Goal: Task Accomplishment & Management: Manage account settings

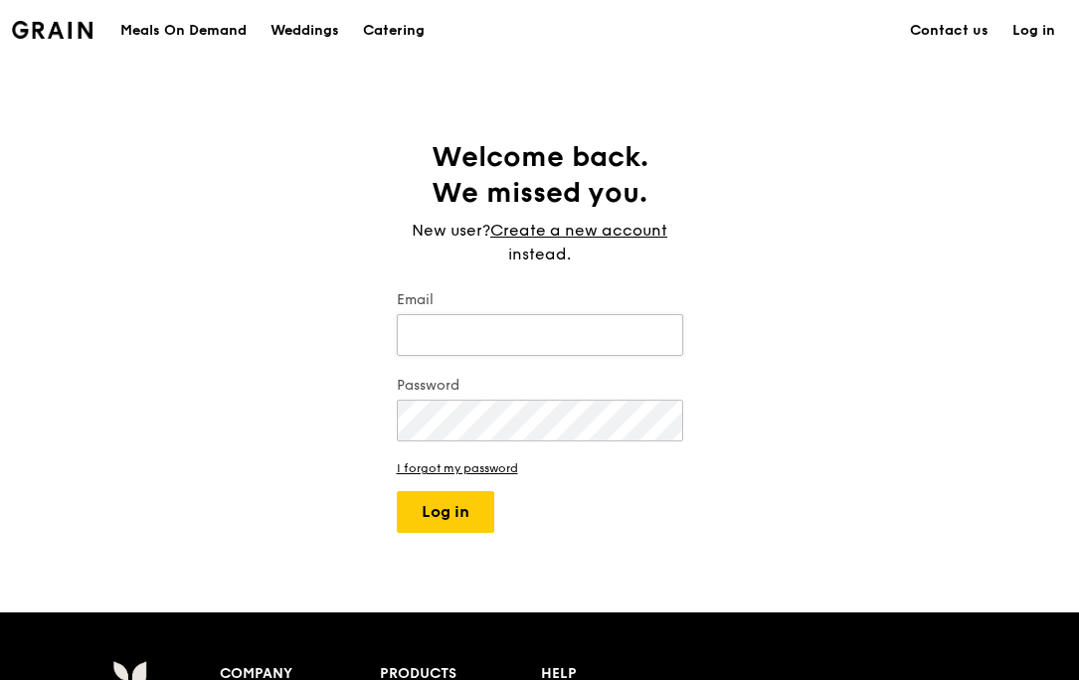
click at [457, 337] on input "Email" at bounding box center [540, 335] width 286 height 42
type input "[EMAIL_ADDRESS][DOMAIN_NAME]"
click at [470, 515] on button "Log in" at bounding box center [445, 512] width 97 height 42
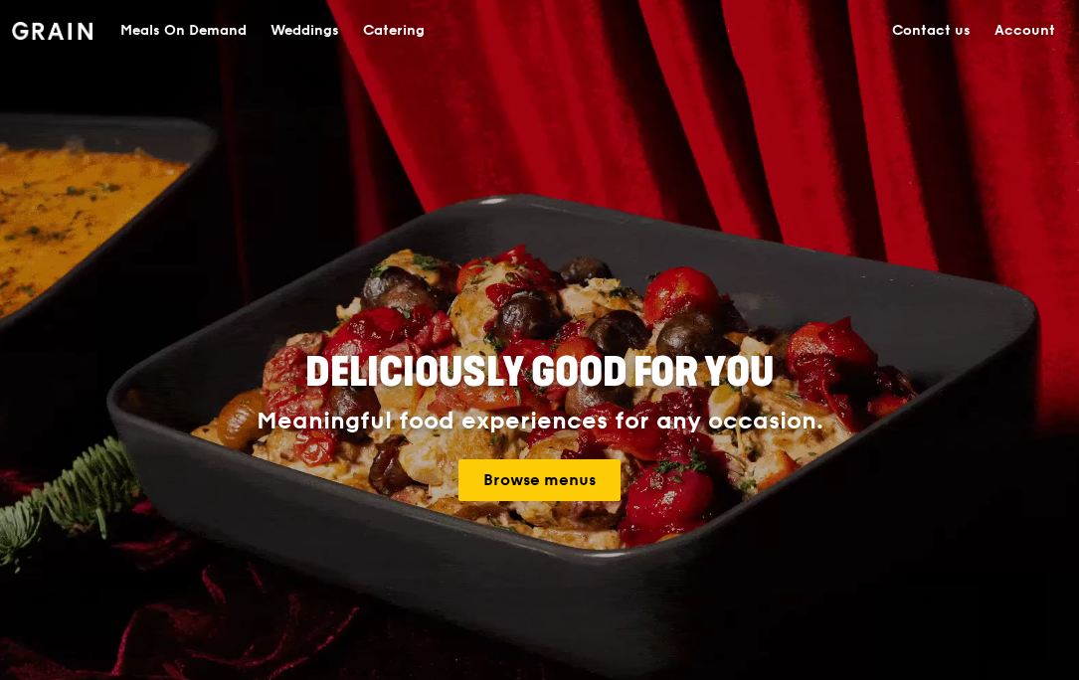
click at [1026, 31] on link "Account" at bounding box center [1024, 31] width 85 height 60
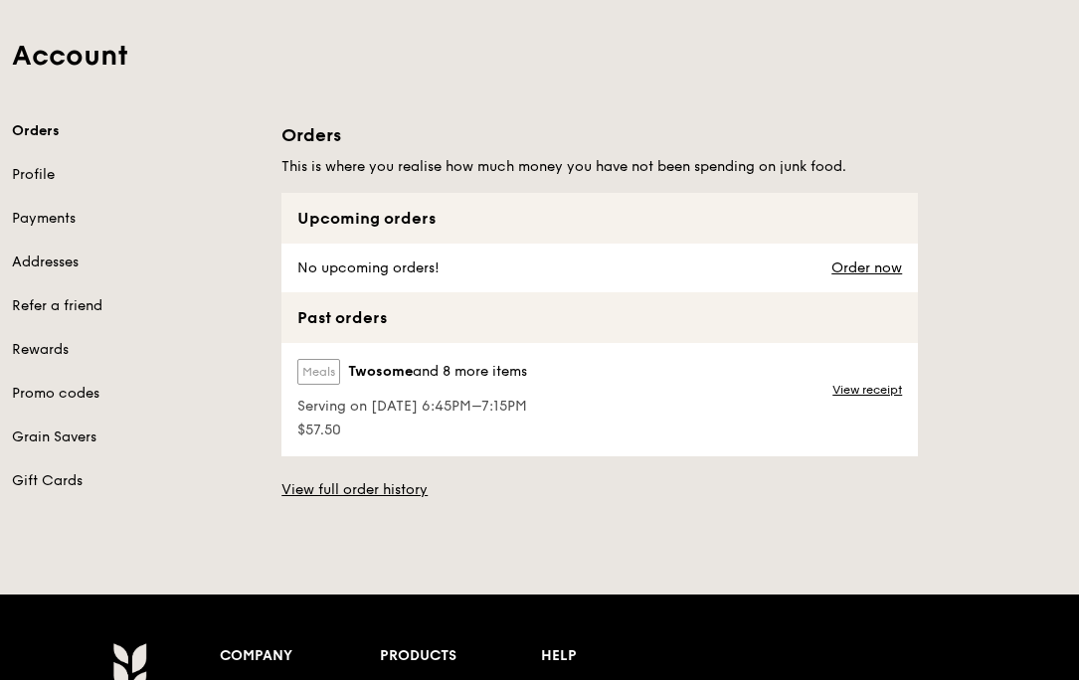
scroll to position [104, 0]
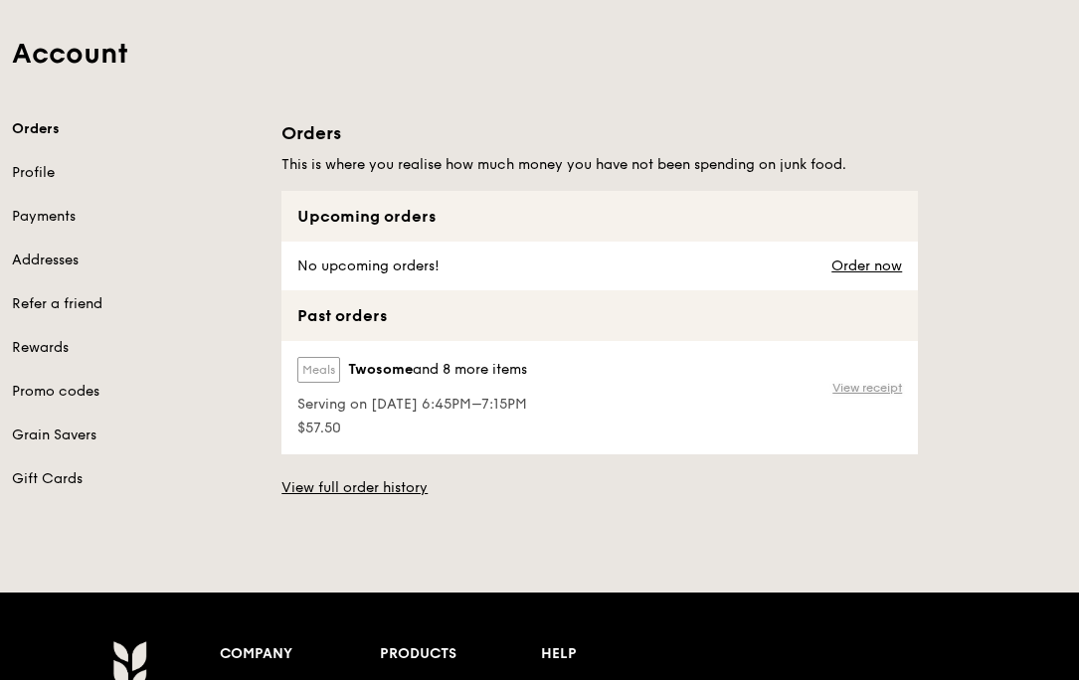
click at [860, 388] on link "View receipt" at bounding box center [867, 388] width 70 height 16
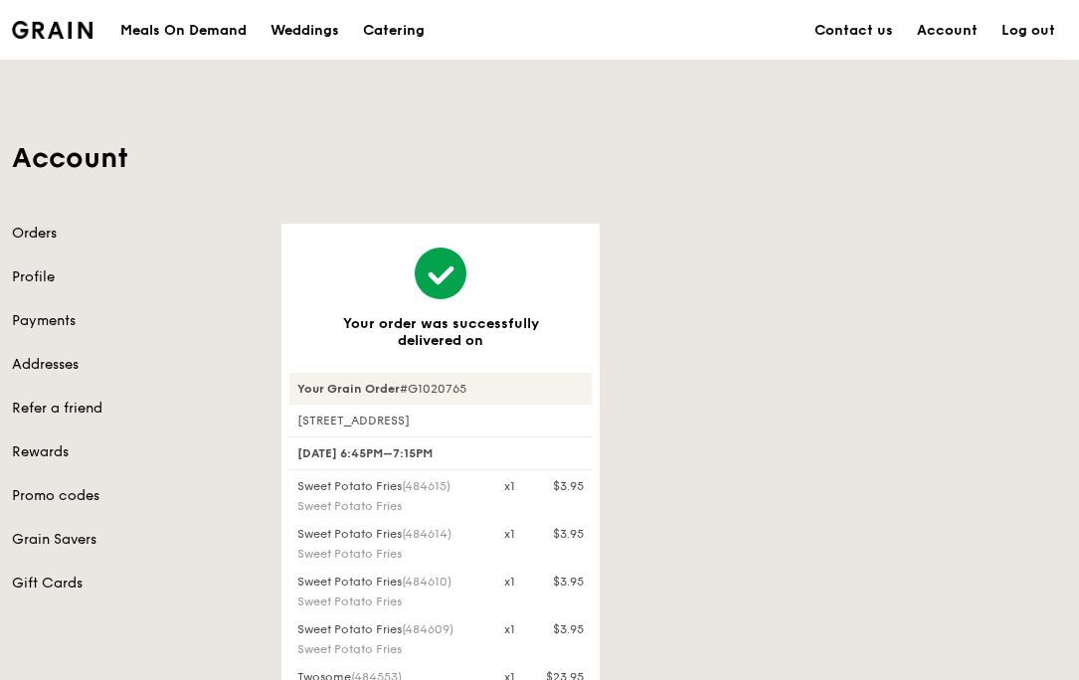
click at [18, 237] on link "Orders" at bounding box center [135, 234] width 246 height 20
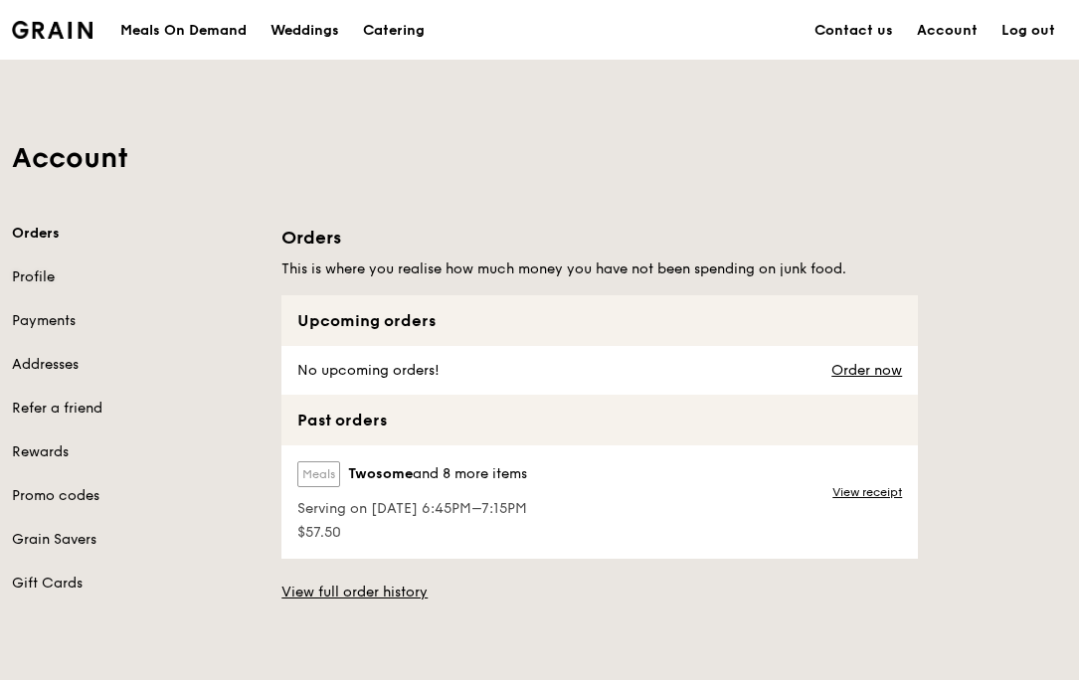
click at [26, 275] on link "Profile" at bounding box center [135, 277] width 246 height 20
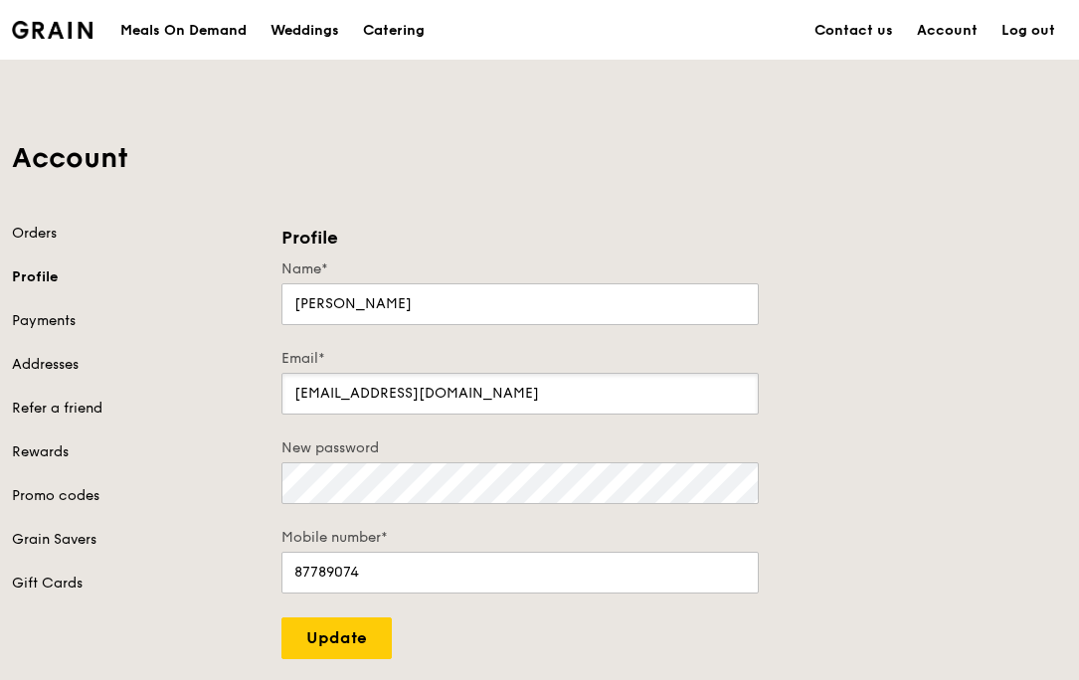
click at [373, 397] on input "[EMAIL_ADDRESS][DOMAIN_NAME]" at bounding box center [519, 394] width 477 height 42
type input "[EMAIL_ADDRESS][DOMAIN_NAME]"
click at [373, 584] on input "87789074" at bounding box center [519, 573] width 477 height 42
type input "97508717"
click at [326, 637] on input "Update" at bounding box center [336, 638] width 110 height 42
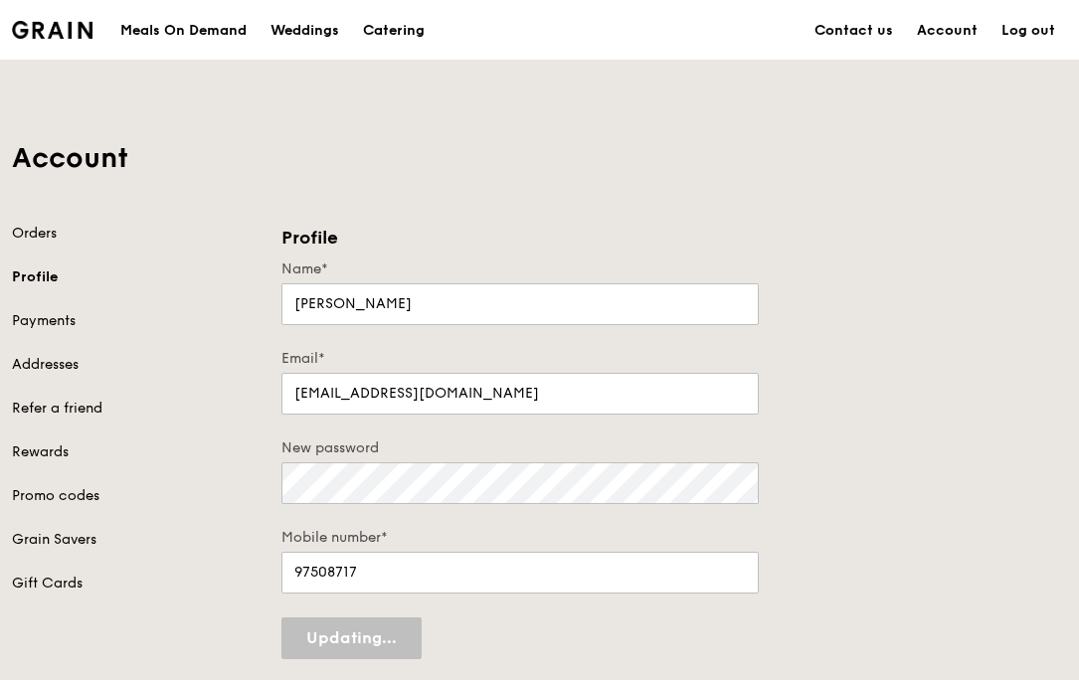
type input "Update"
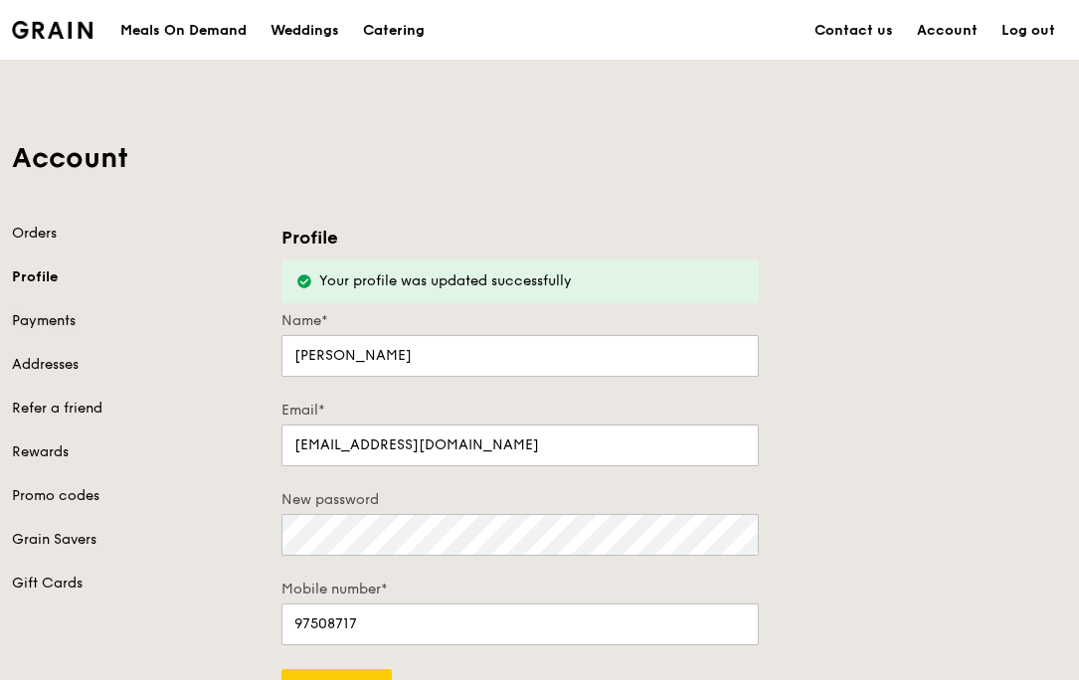
click at [57, 318] on link "Payments" at bounding box center [135, 321] width 246 height 20
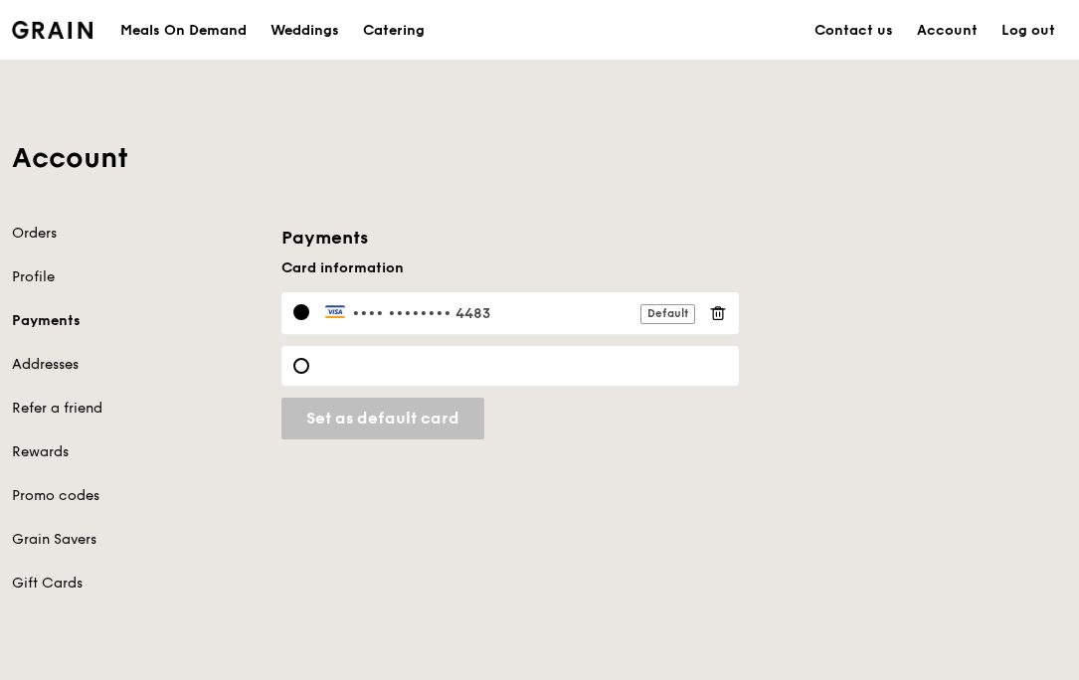
click at [52, 361] on link "Addresses" at bounding box center [135, 365] width 246 height 20
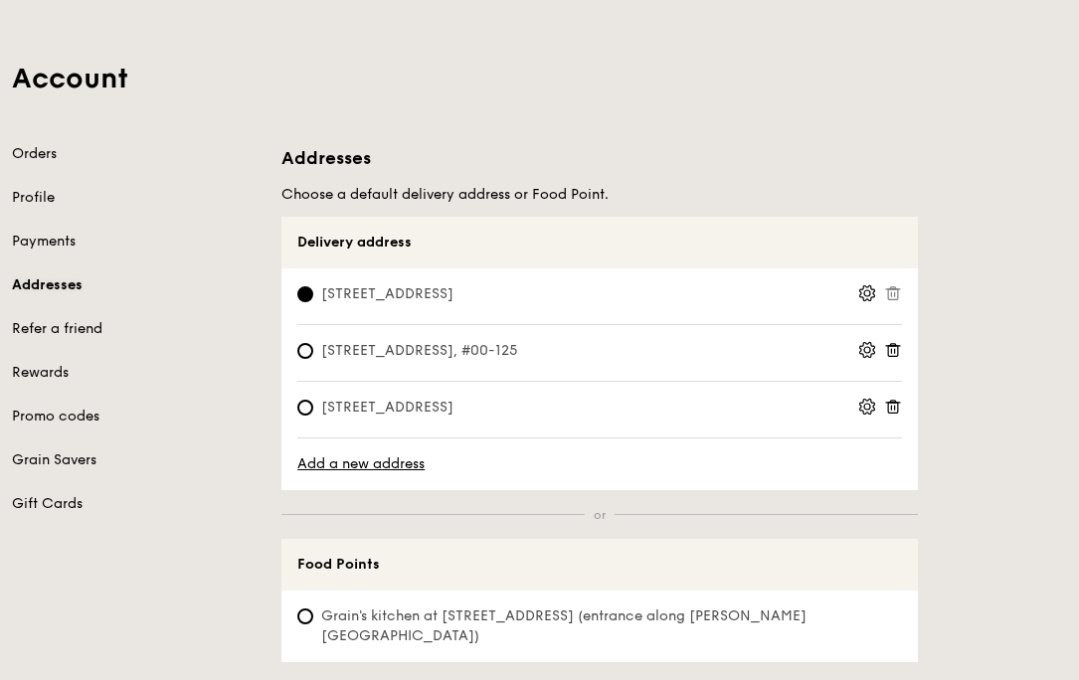
scroll to position [84, 0]
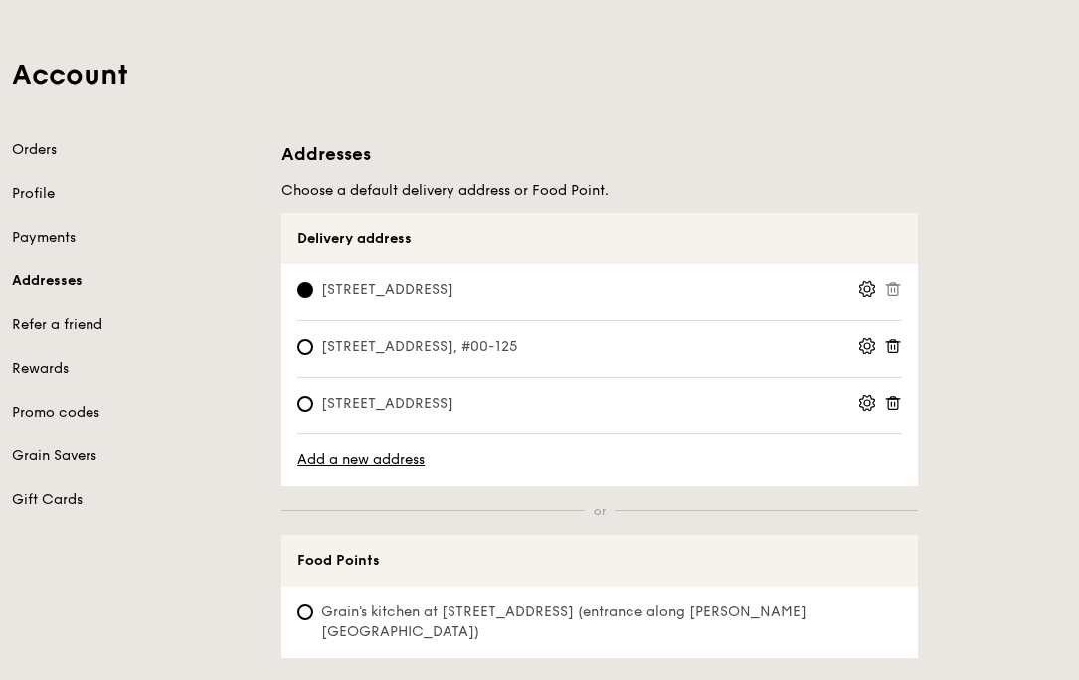
click at [891, 341] on icon at bounding box center [893, 341] width 5 height 2
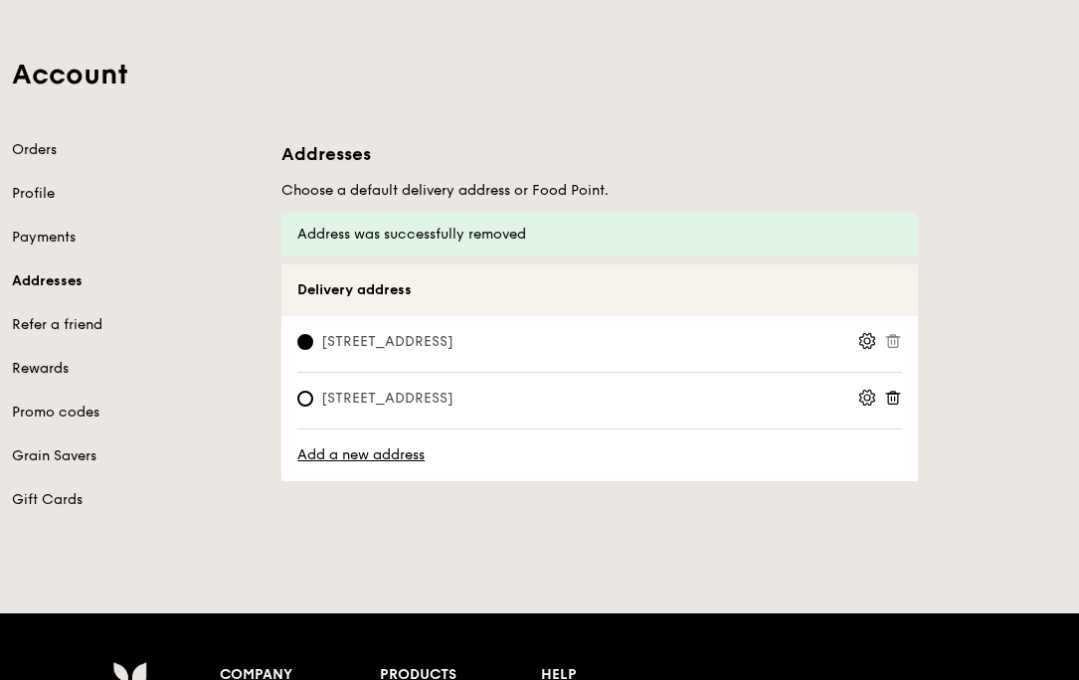
click at [34, 377] on link "Rewards" at bounding box center [135, 369] width 246 height 20
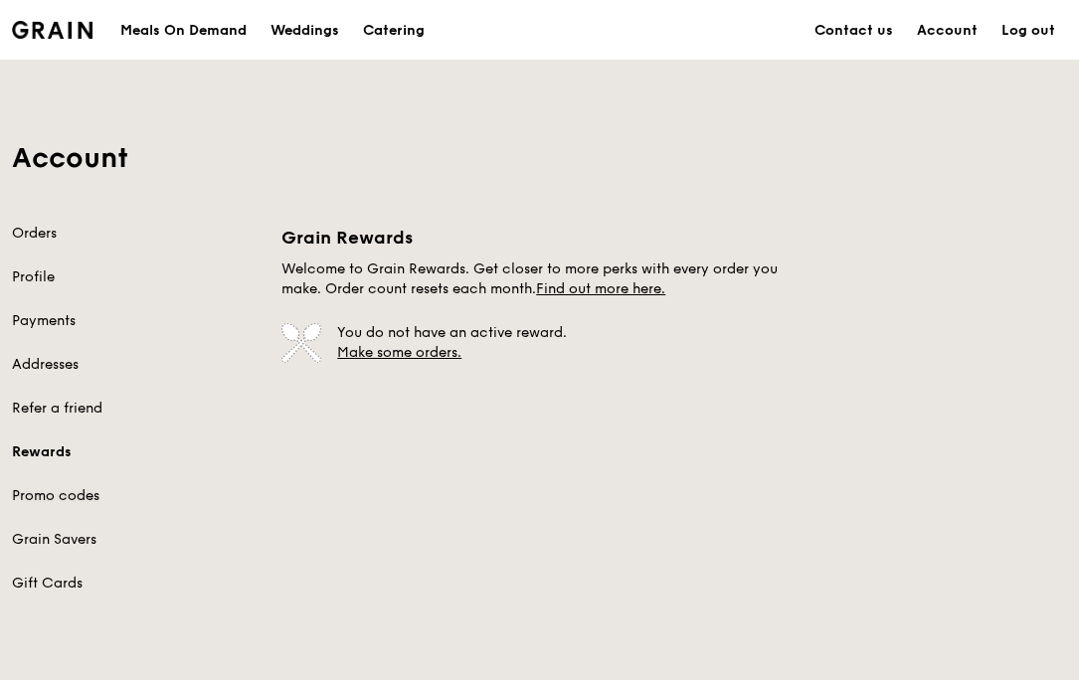
click at [46, 502] on link "Promo codes" at bounding box center [135, 496] width 246 height 20
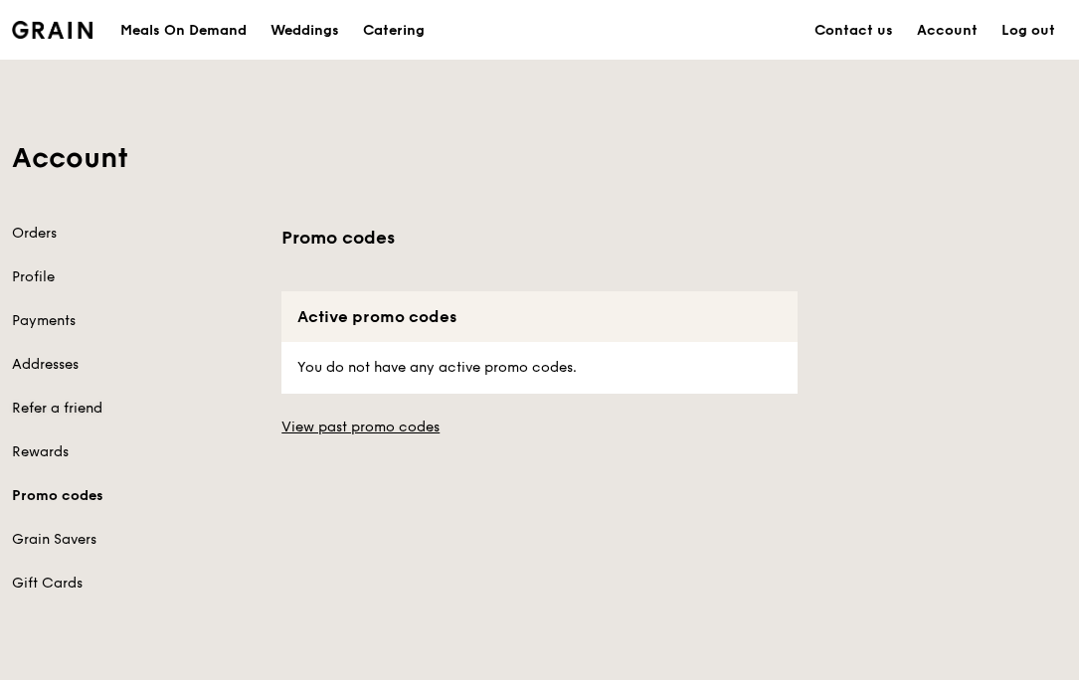
click at [69, 417] on link "Refer a friend" at bounding box center [135, 409] width 246 height 20
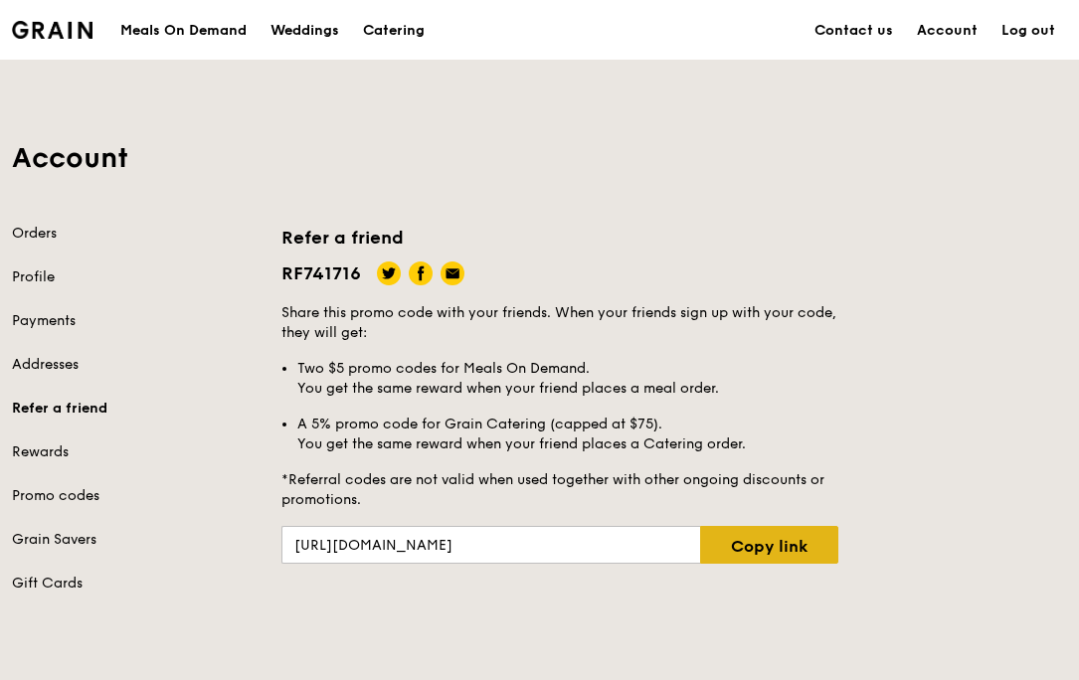
click at [771, 549] on link "Copy link" at bounding box center [769, 545] width 138 height 38
click at [33, 240] on link "Orders" at bounding box center [135, 234] width 246 height 20
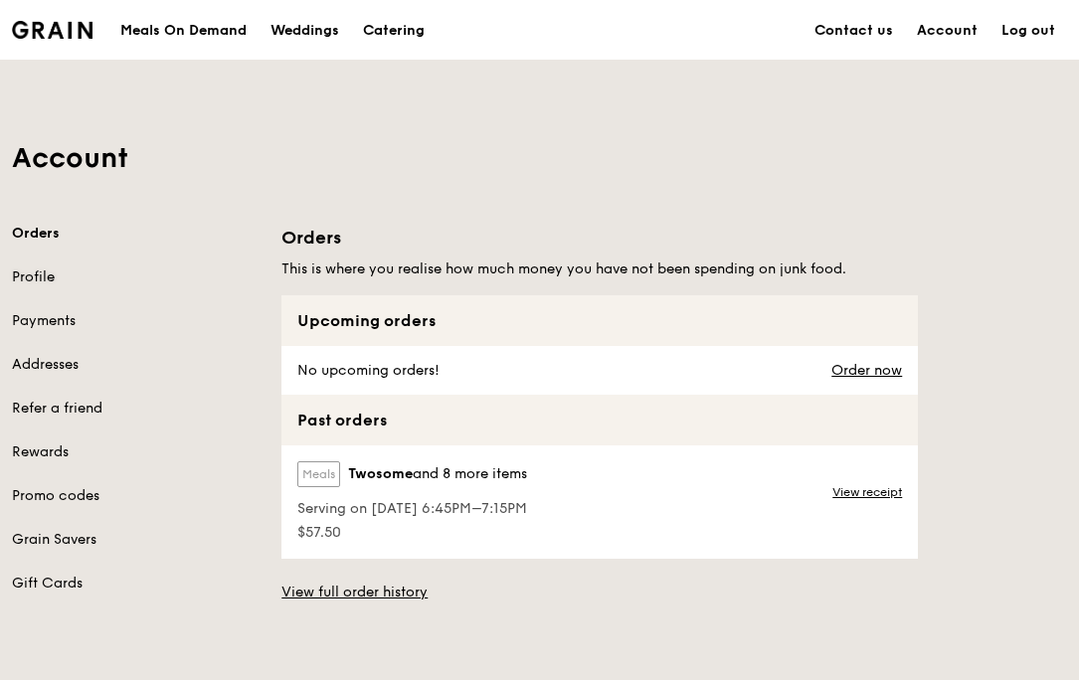
click at [24, 269] on link "Profile" at bounding box center [135, 277] width 246 height 20
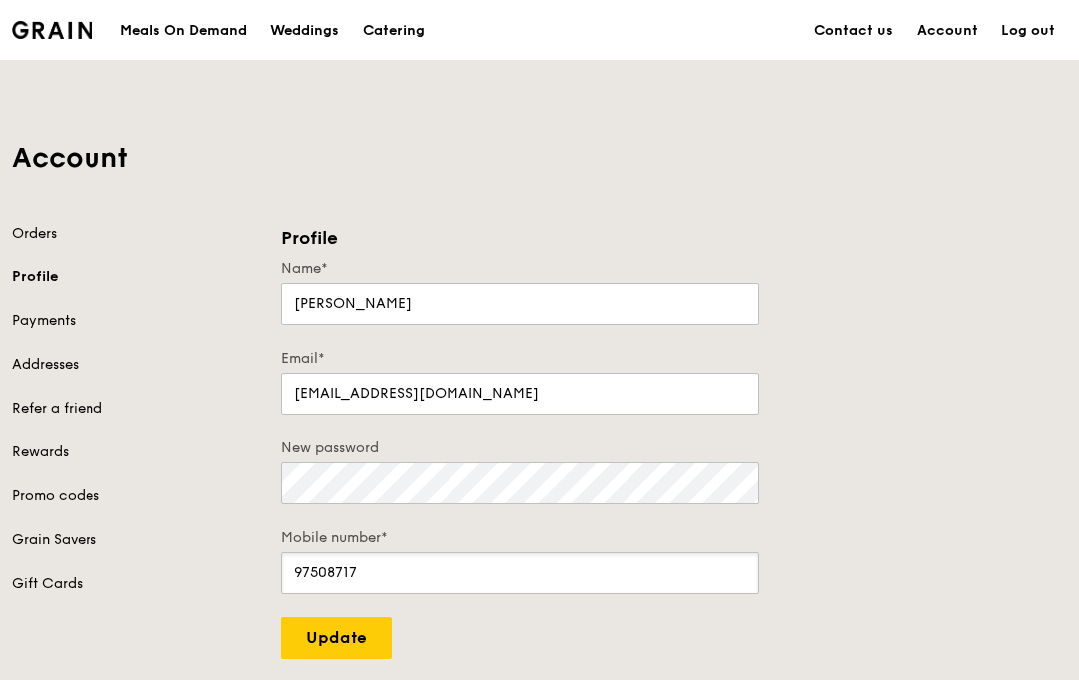
click at [424, 582] on input "97508717" at bounding box center [519, 573] width 477 height 42
type input "87789074"
click at [343, 637] on input "Update" at bounding box center [336, 638] width 110 height 42
type input "Update"
